Goal: Navigation & Orientation: Find specific page/section

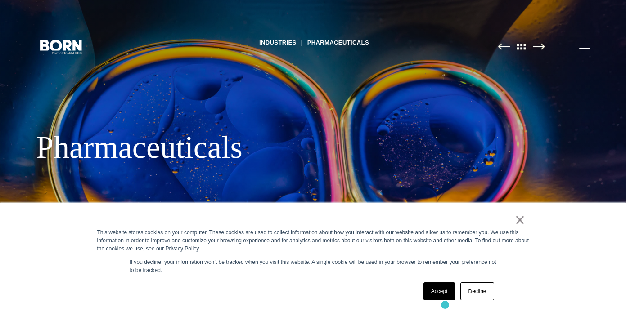
click at [445, 305] on div "× This website stores cookies on your computer. These cookies are used to colle…" at bounding box center [313, 257] width 450 height 109
click at [438, 292] on link "Accept" at bounding box center [439, 291] width 32 height 18
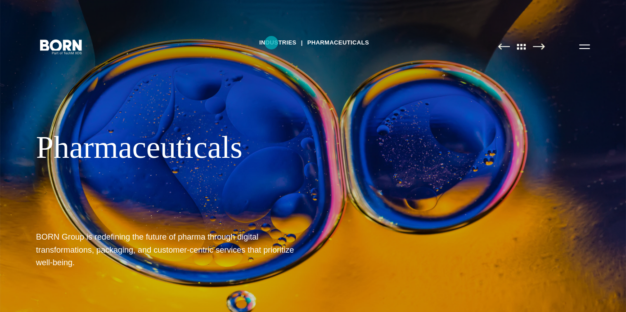
click at [271, 43] on link "Industries" at bounding box center [277, 42] width 37 height 13
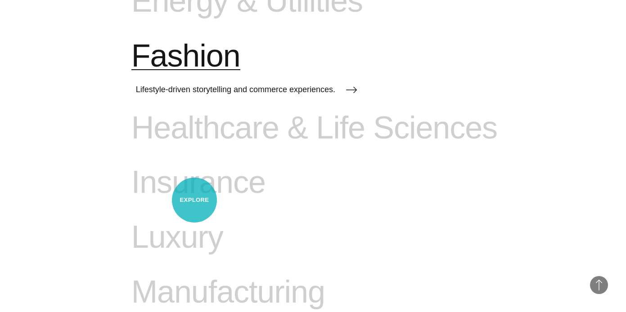
scroll to position [763, 0]
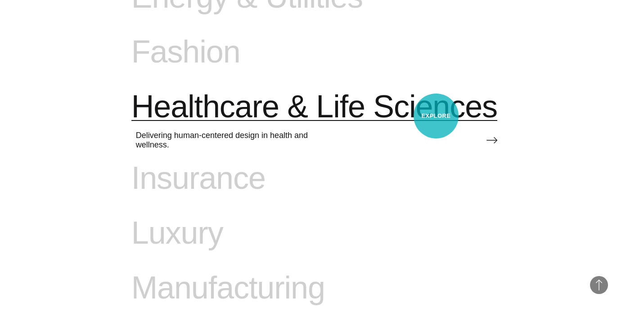
click at [436, 116] on span "Healthcare & Life Sciences" at bounding box center [314, 107] width 366 height 37
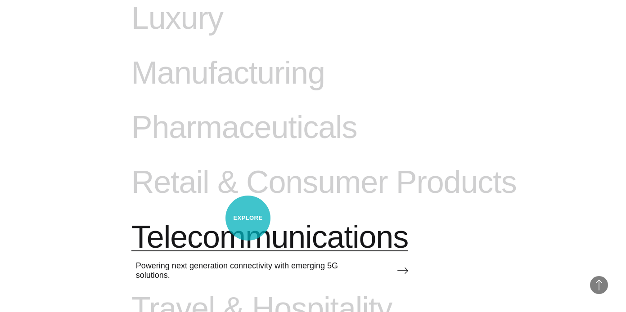
scroll to position [949, 0]
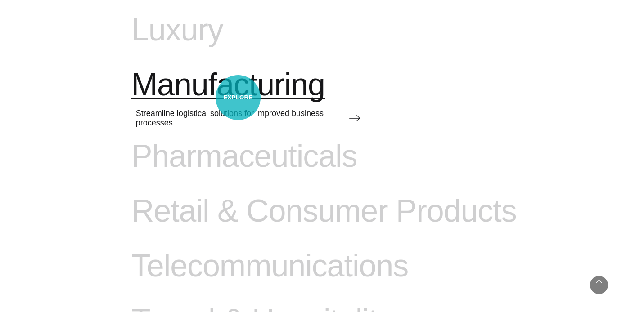
click at [238, 98] on span "Manufacturing" at bounding box center [227, 85] width 193 height 37
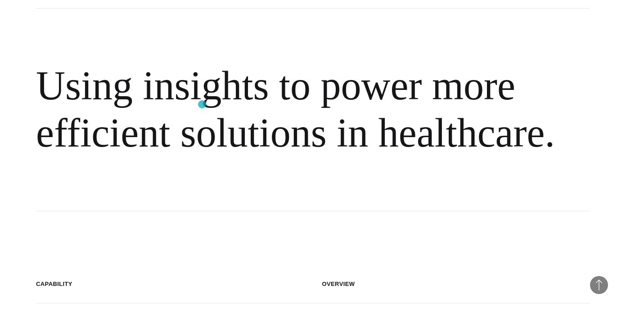
scroll to position [792, 0]
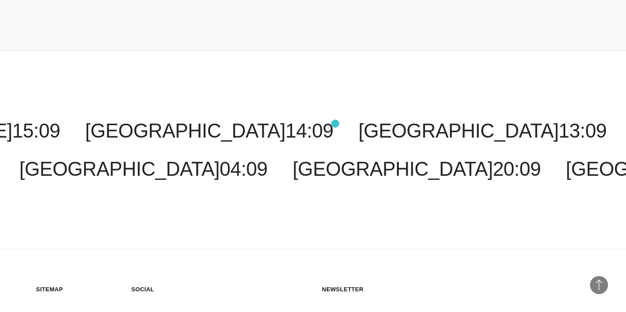
scroll to position [2495, 0]
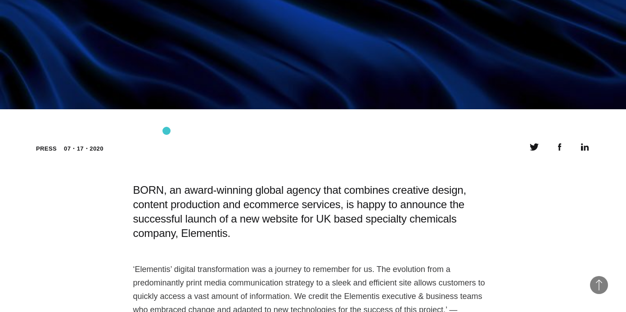
scroll to position [448, 0]
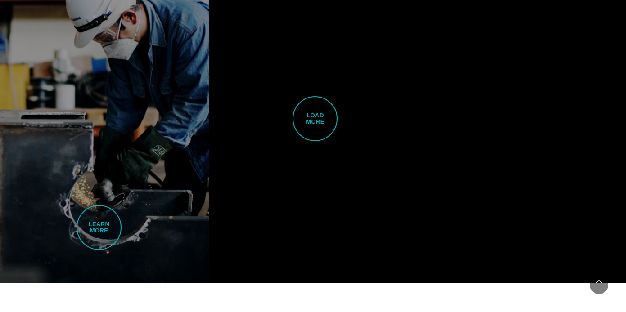
scroll to position [2233, 0]
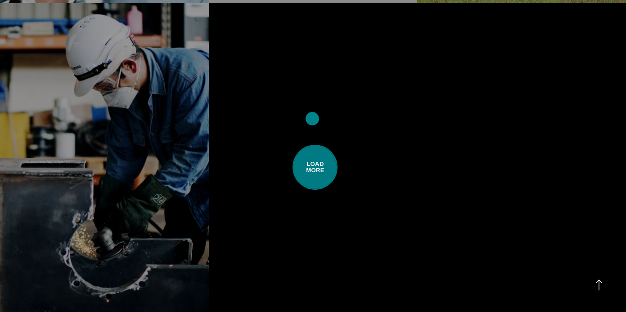
click at [312, 145] on span "Load More" at bounding box center [314, 167] width 45 height 45
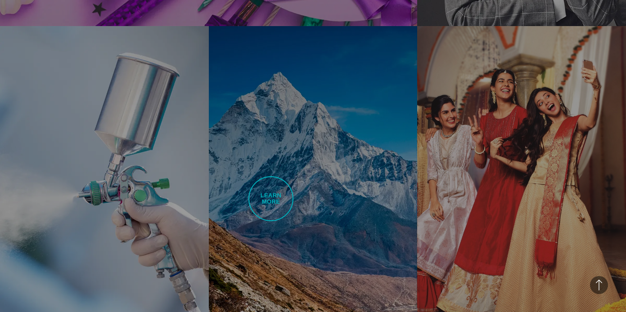
scroll to position [3519, 0]
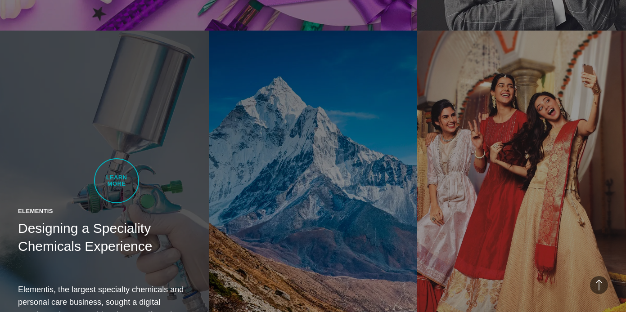
click at [116, 219] on h2 "Designing a Speciality Chemicals Experience" at bounding box center [104, 237] width 173 height 36
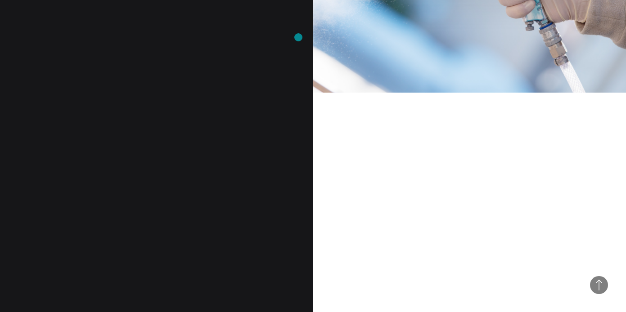
scroll to position [699, 0]
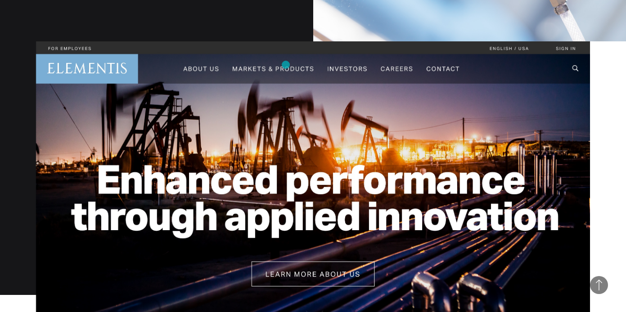
click at [286, 65] on img at bounding box center [313, 196] width 554 height 311
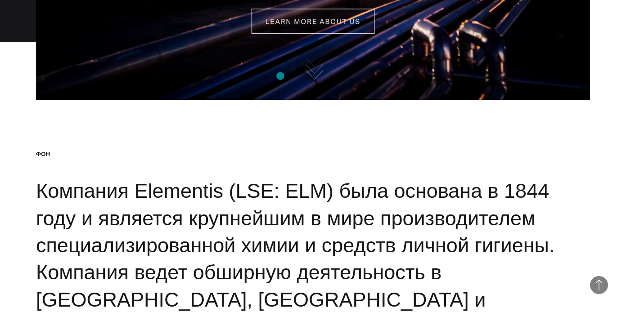
scroll to position [1015, 0]
